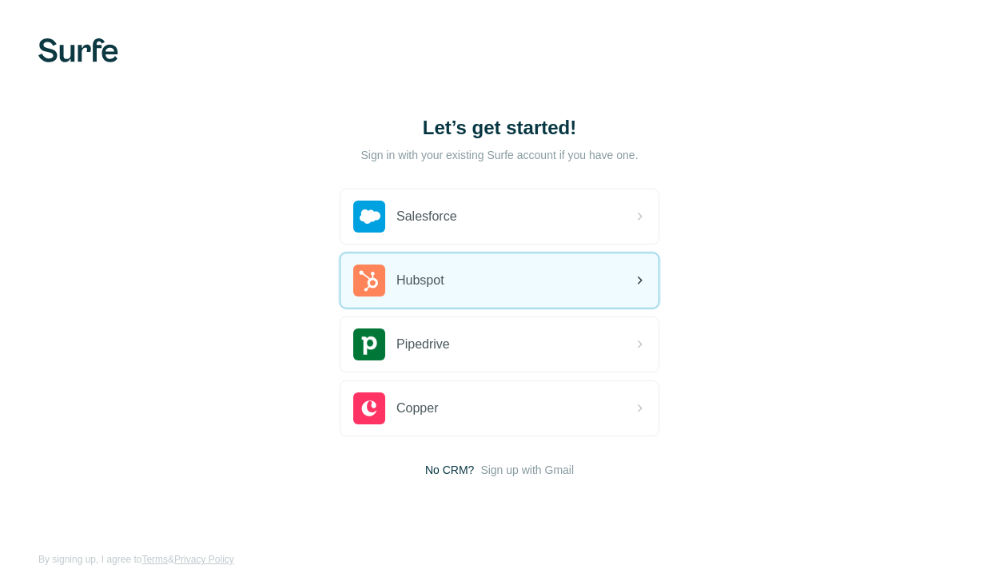
click at [450, 289] on div "Hubspot" at bounding box center [500, 280] width 318 height 54
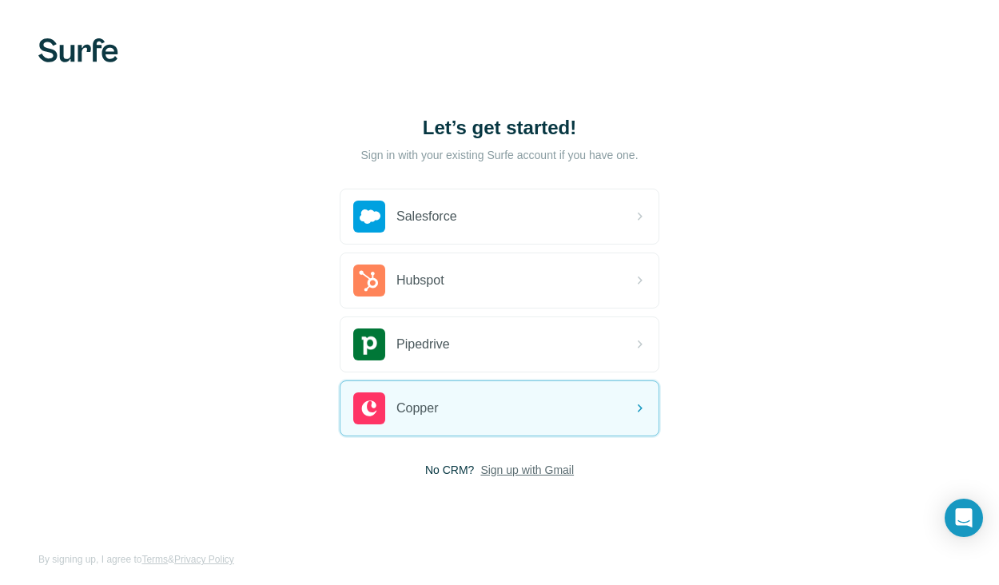
click at [520, 471] on span "Sign up with Gmail" at bounding box center [528, 470] width 94 height 16
click at [511, 511] on button "Sign up with Google" at bounding box center [500, 510] width 320 height 32
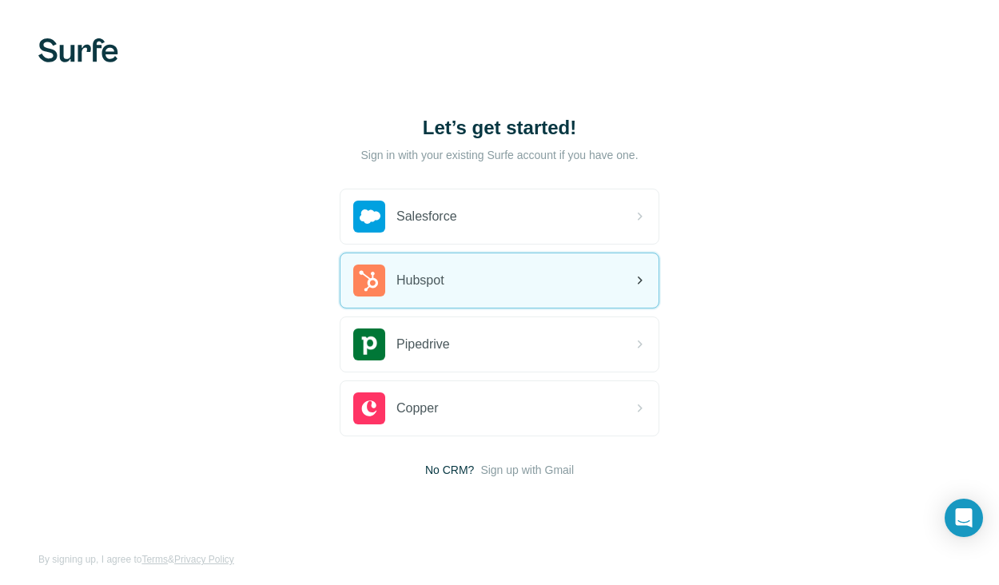
click at [440, 299] on div "Hubspot" at bounding box center [500, 280] width 318 height 54
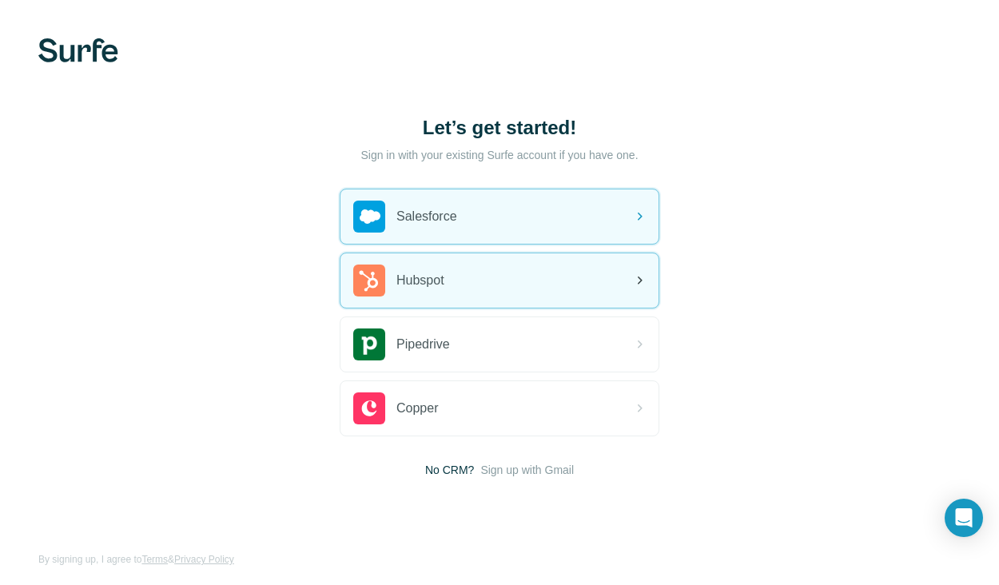
click at [469, 288] on div "Hubspot" at bounding box center [500, 280] width 318 height 54
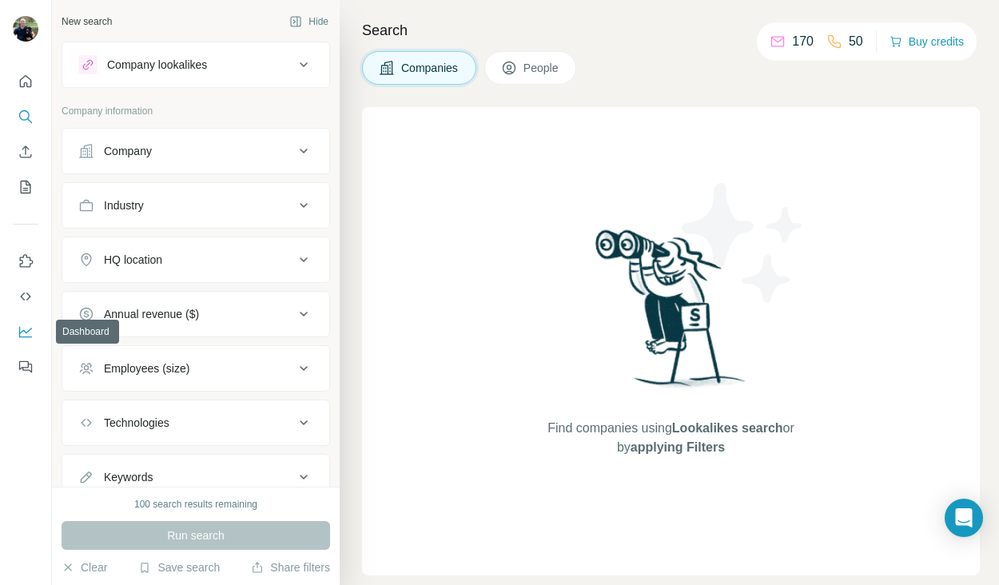
click at [25, 333] on icon "Dashboard" at bounding box center [26, 332] width 16 height 16
